Goal: Manage account settings

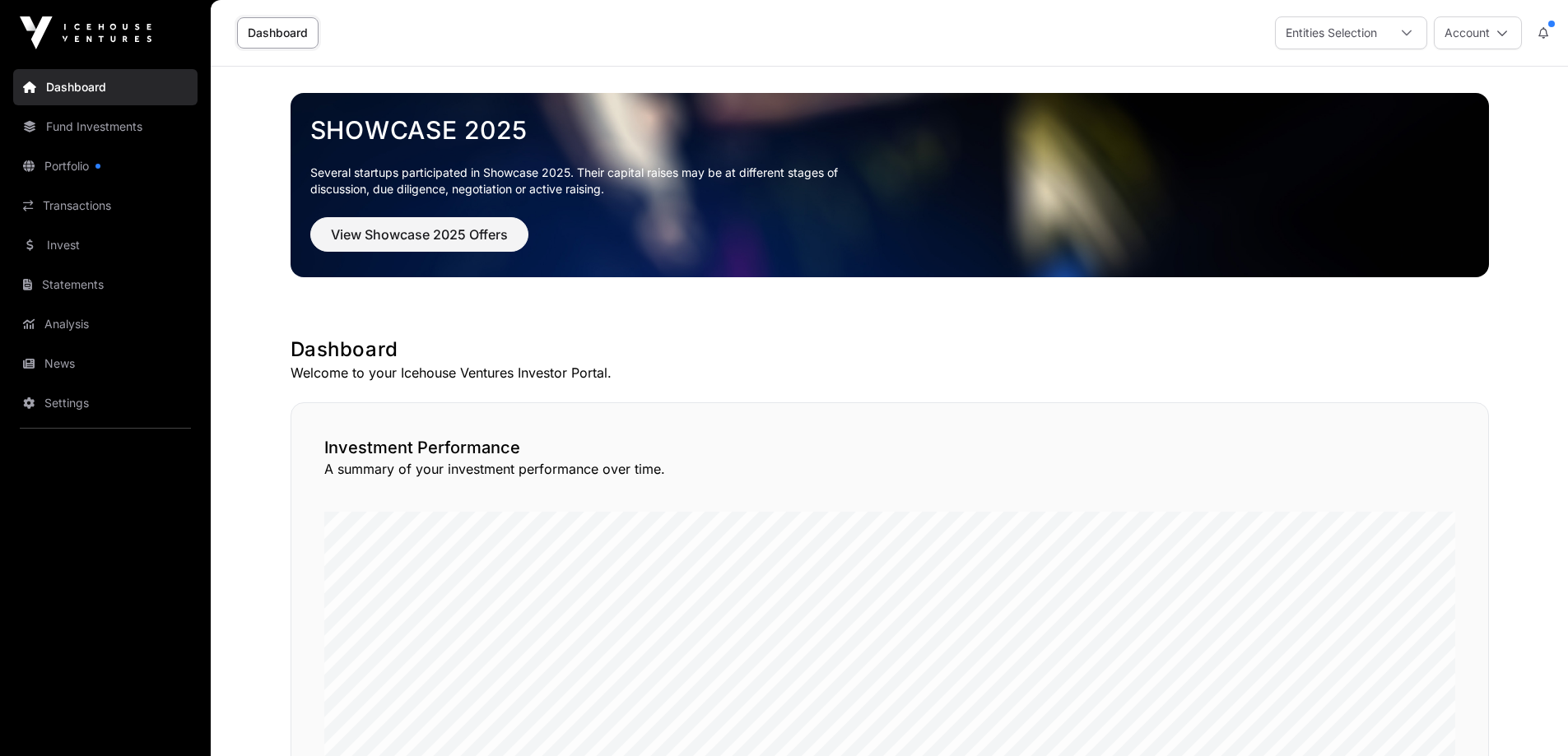
click at [50, 401] on link "Settings" at bounding box center [105, 403] width 185 height 36
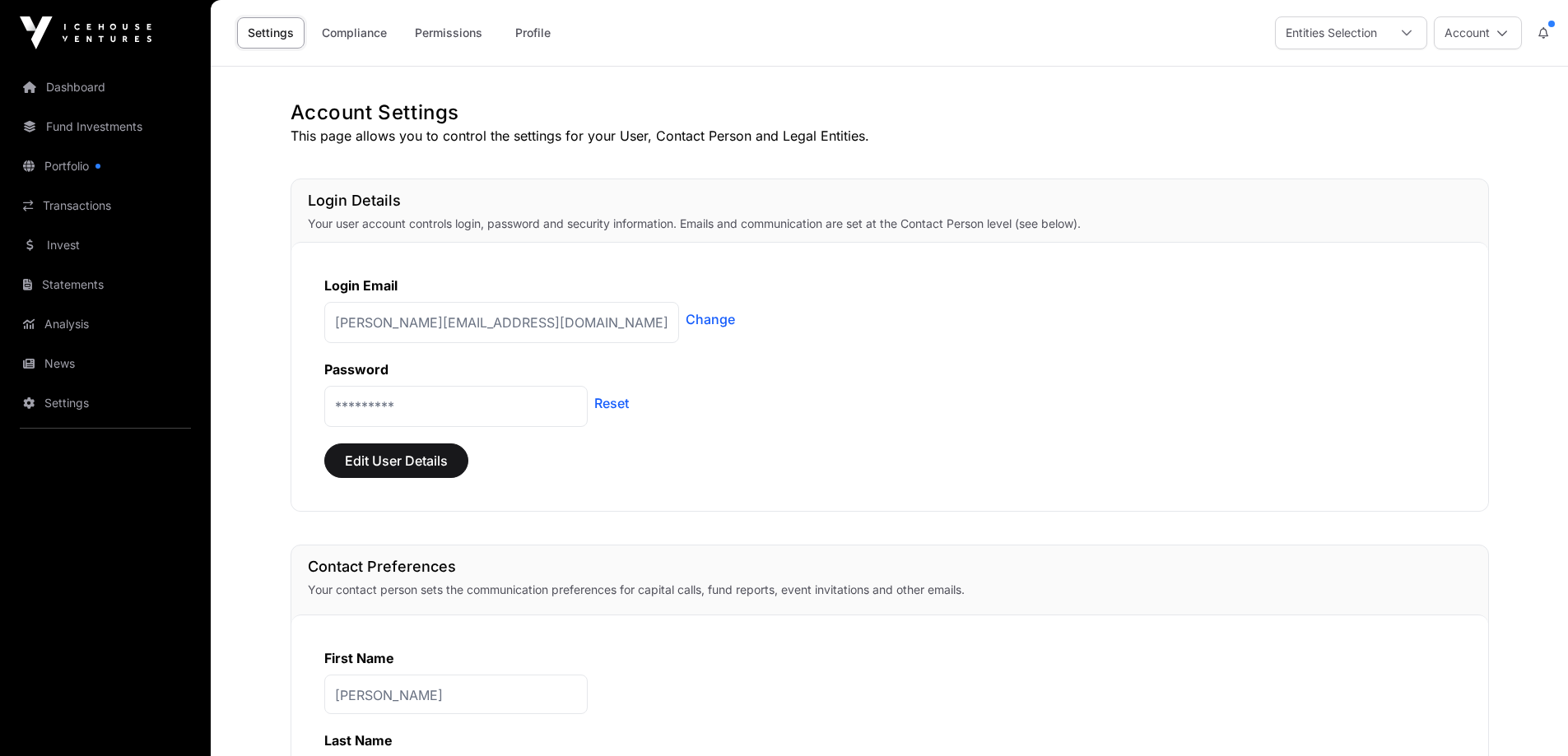
click at [686, 320] on link "Change" at bounding box center [710, 319] width 49 height 20
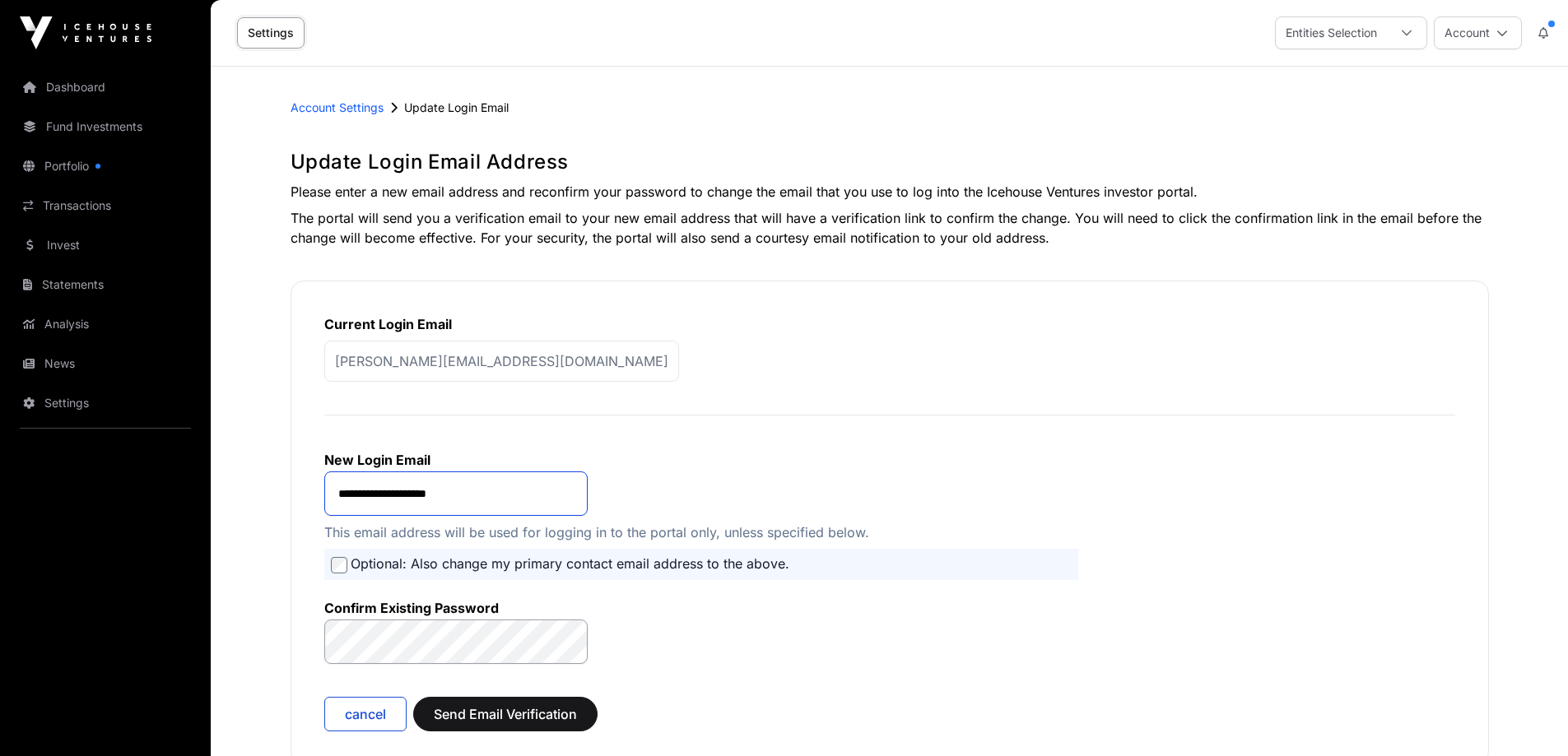
click at [532, 504] on input "**********" at bounding box center [456, 493] width 264 height 44
drag, startPoint x: 527, startPoint y: 497, endPoint x: 398, endPoint y: 485, distance: 129.6
click at [398, 485] on input "**********" at bounding box center [456, 493] width 264 height 44
type input "**********"
click at [527, 716] on span "Send Email Verification" at bounding box center [506, 714] width 143 height 20
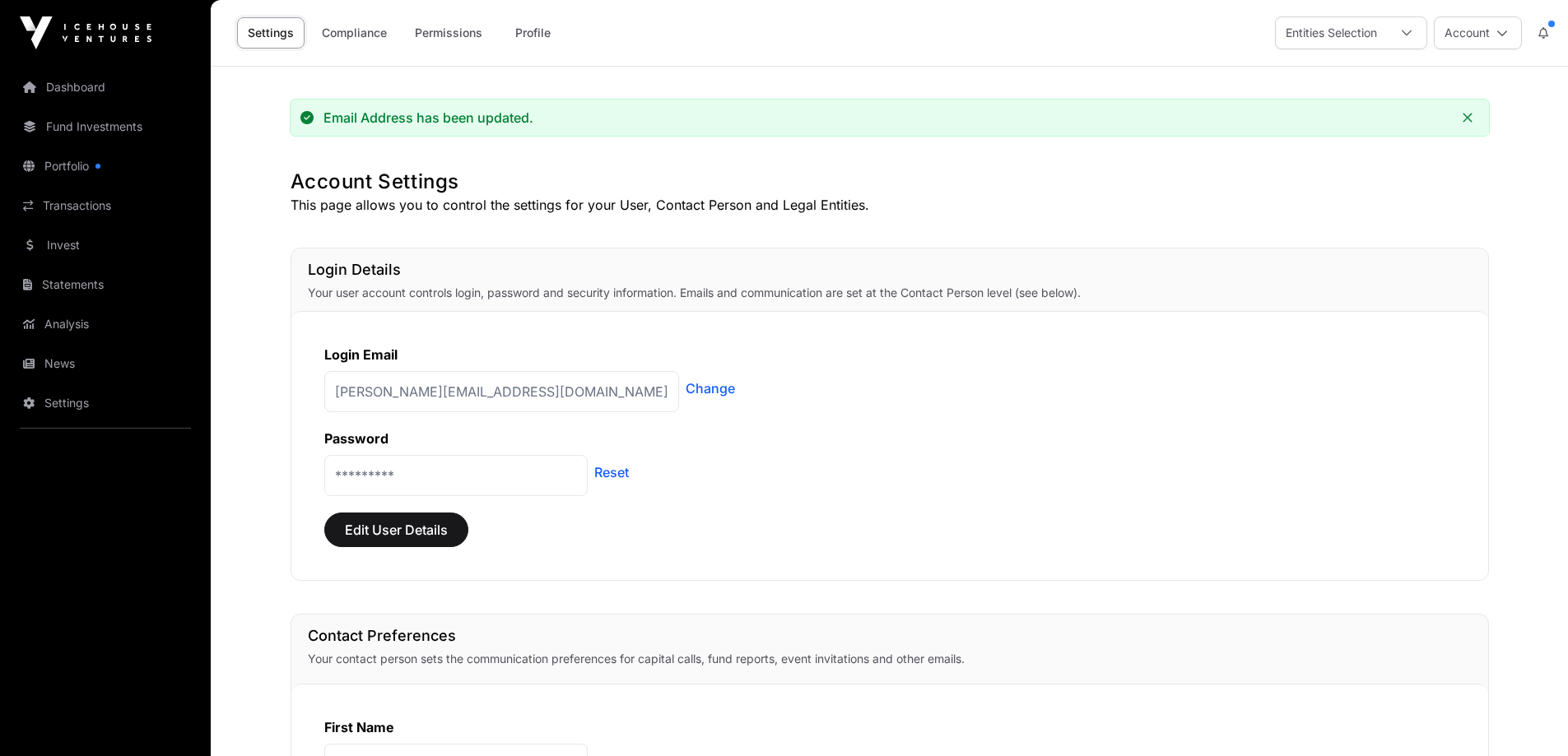
click at [73, 169] on link "Portfolio" at bounding box center [105, 166] width 185 height 36
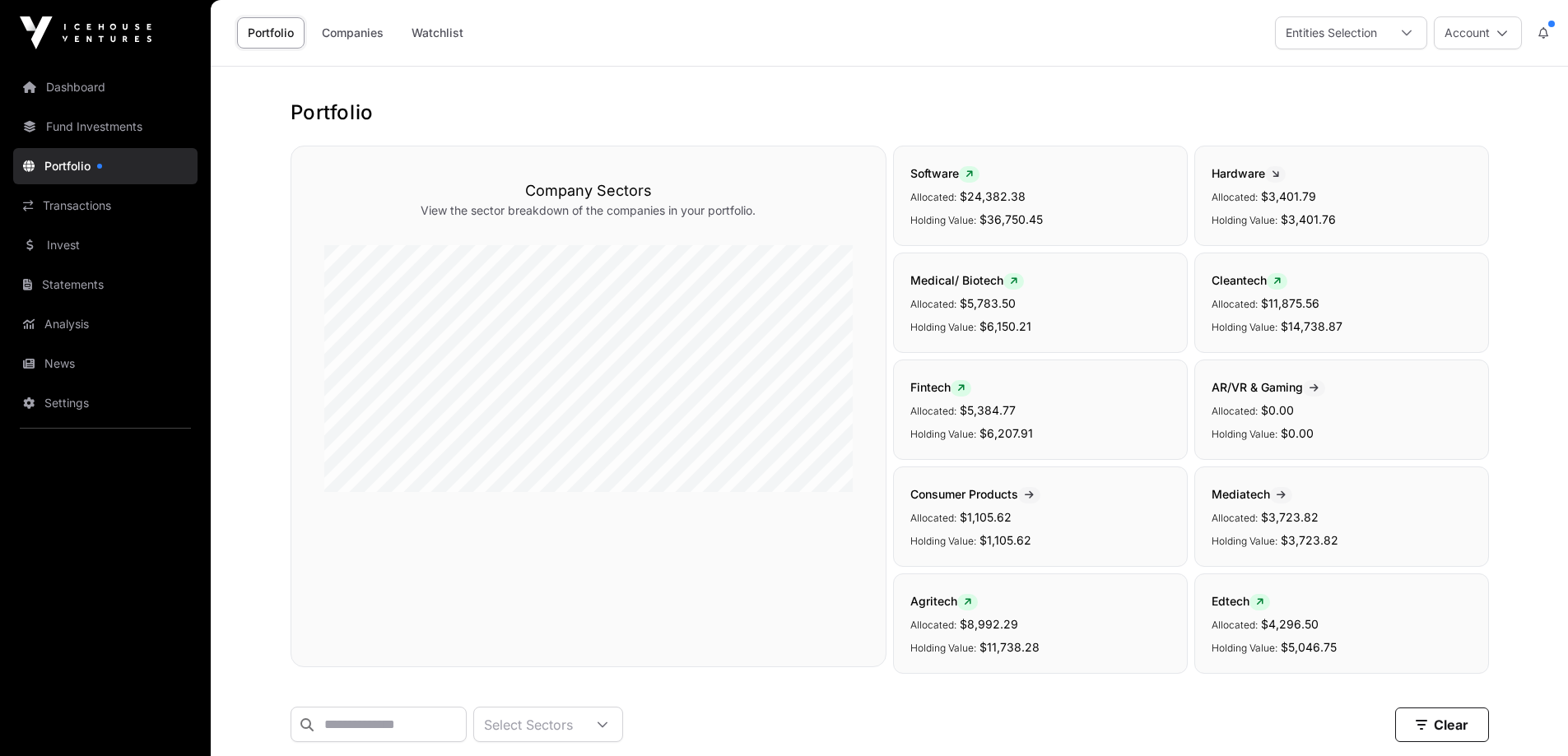
click at [103, 121] on link "Fund Investments" at bounding box center [105, 126] width 185 height 36
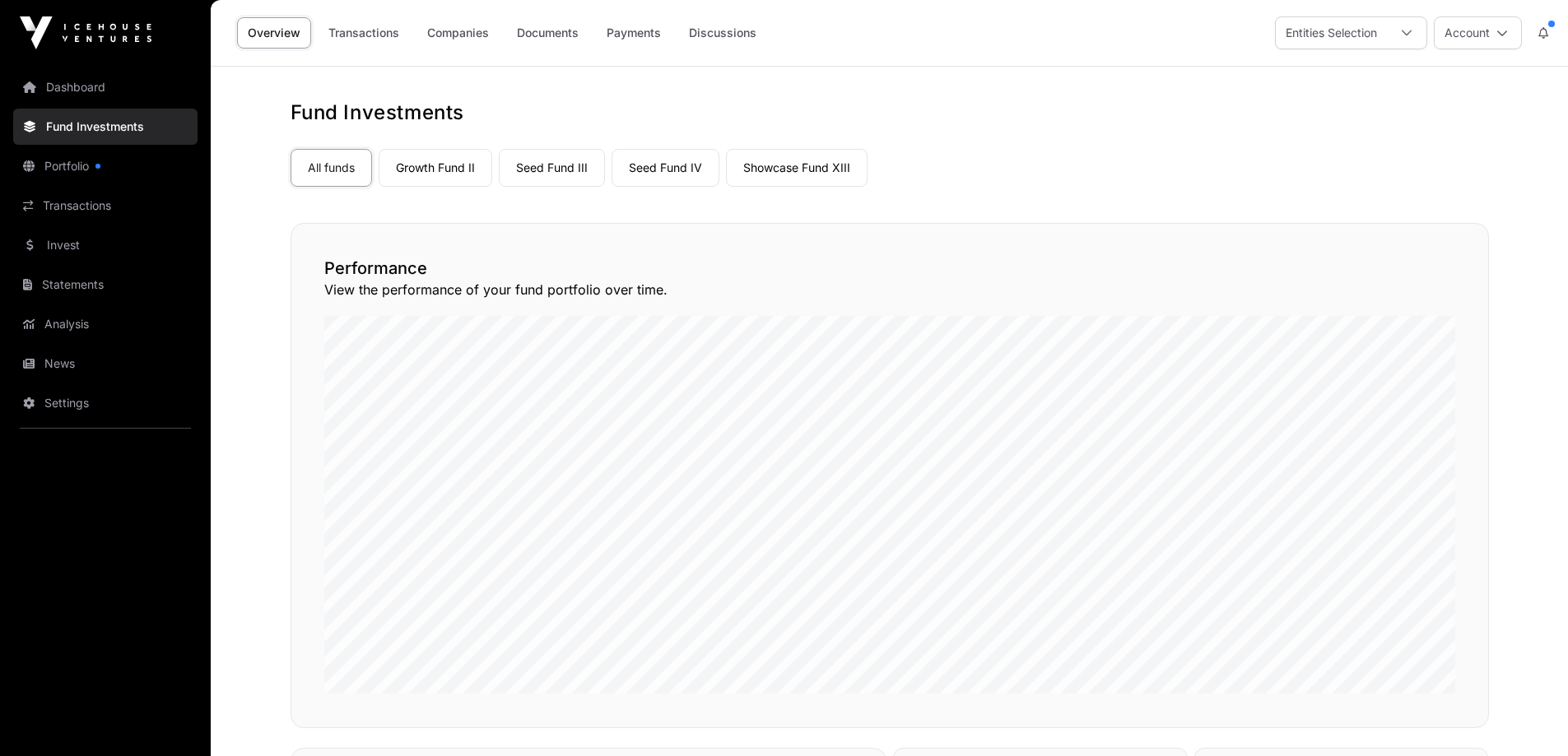
click at [453, 169] on link "Growth Fund II" at bounding box center [435, 168] width 114 height 38
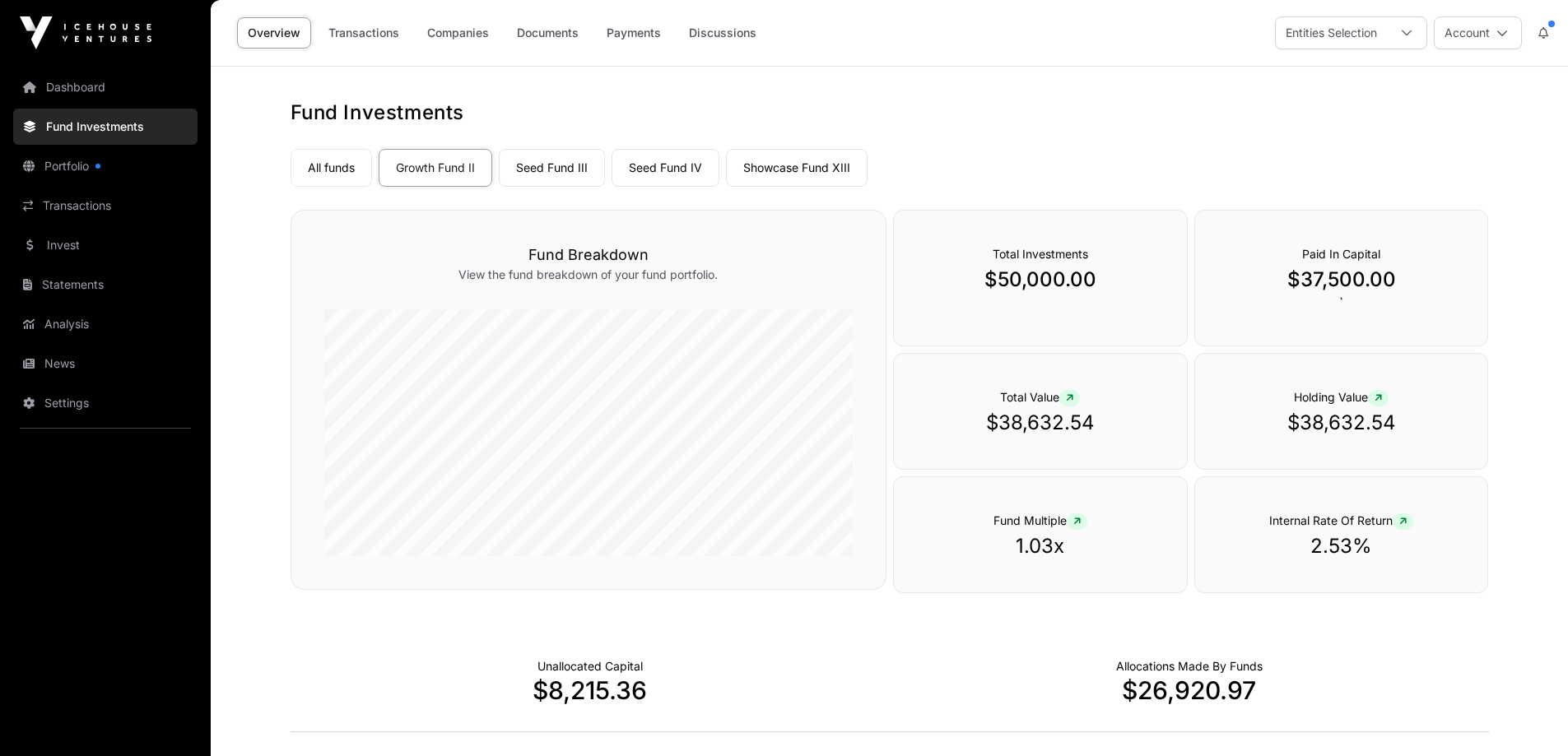
click at [567, 160] on link "Seed Fund III" at bounding box center [552, 168] width 106 height 38
click at [666, 168] on link "Seed Fund IV" at bounding box center [665, 168] width 108 height 38
click at [784, 167] on link "Showcase Fund XIII" at bounding box center [797, 168] width 141 height 38
click at [75, 168] on link "Portfolio" at bounding box center [105, 166] width 185 height 36
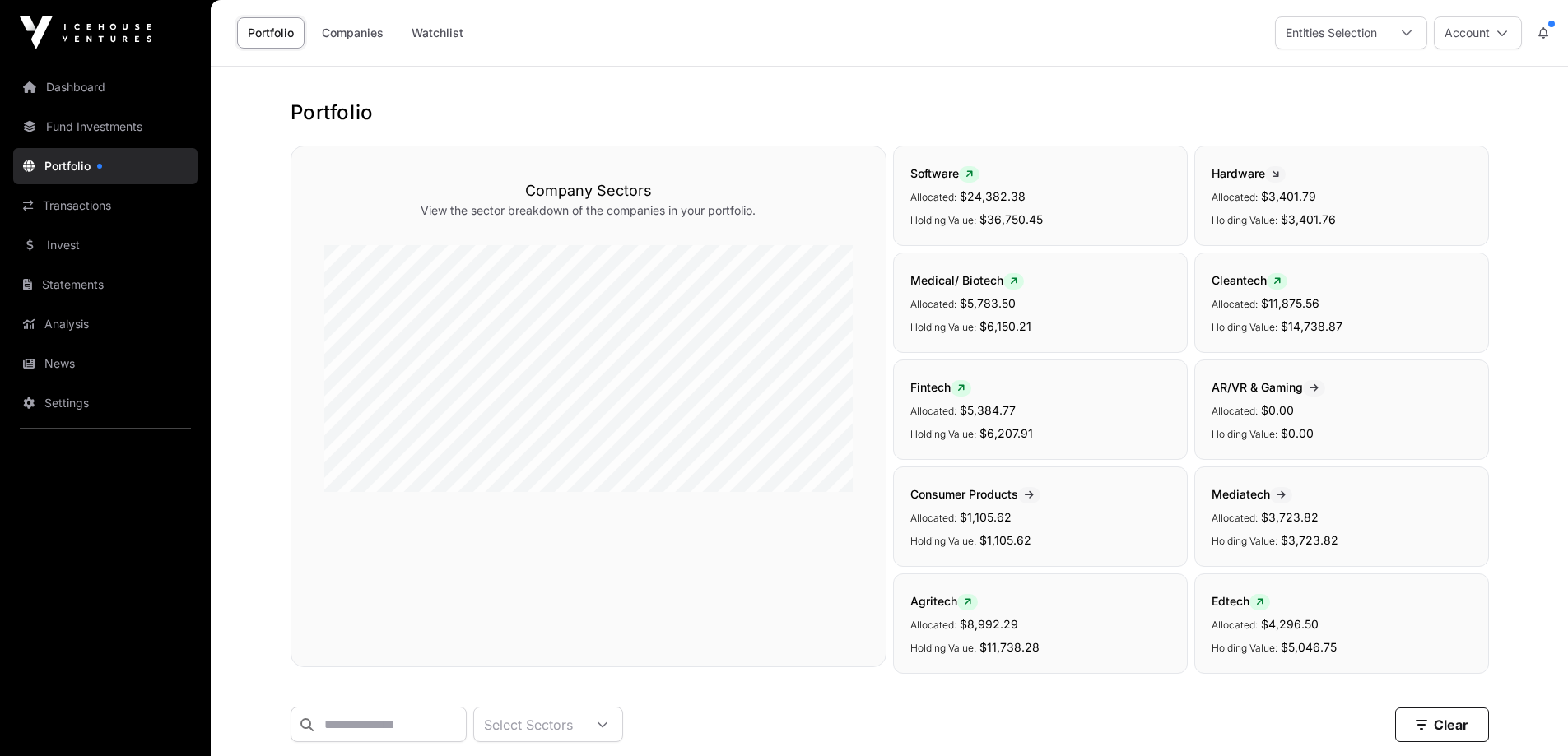
click at [1414, 35] on div at bounding box center [1407, 32] width 40 height 31
click at [76, 286] on link "Statements" at bounding box center [105, 284] width 185 height 36
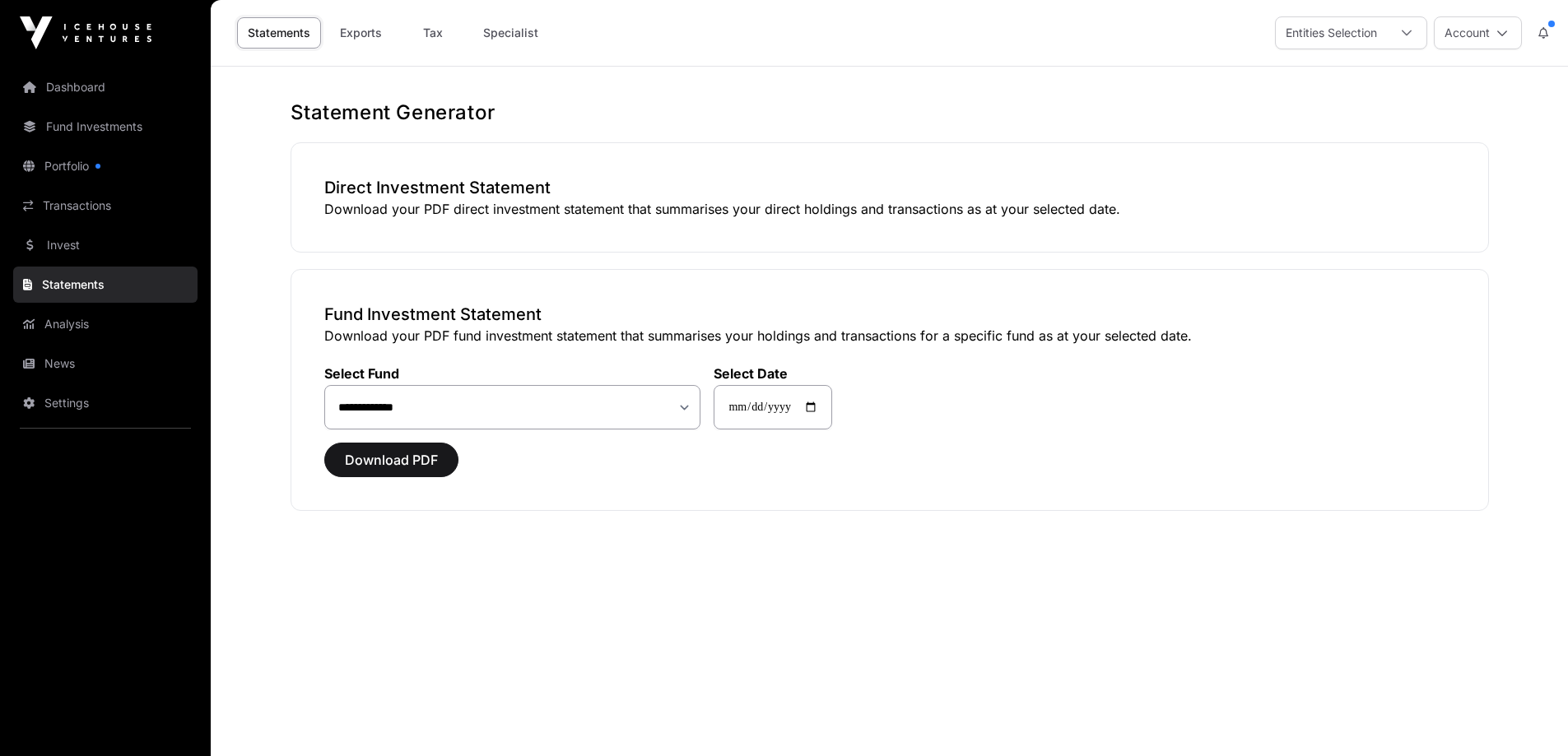
click at [71, 361] on link "News" at bounding box center [105, 363] width 185 height 36
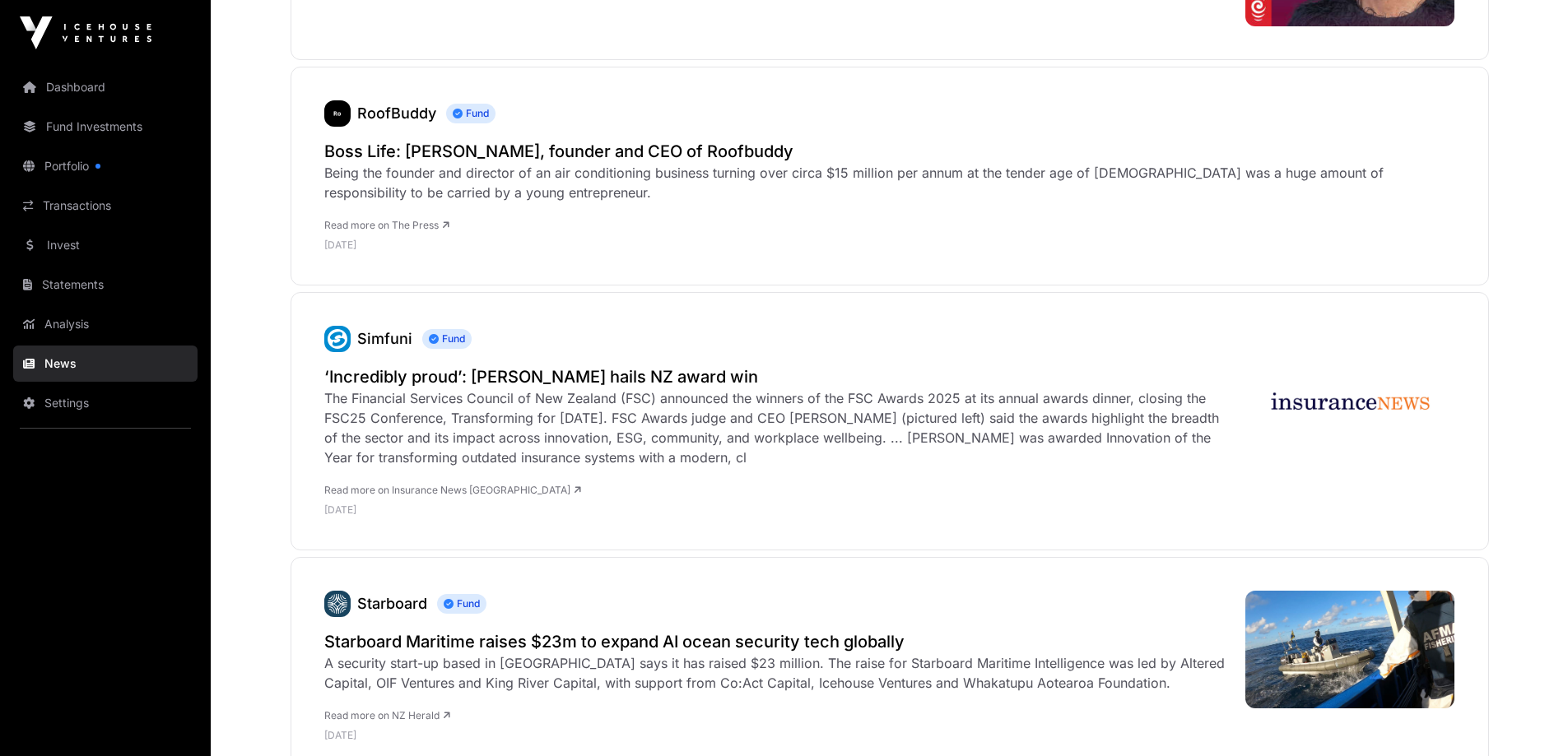
scroll to position [576, 0]
